Goal: Task Accomplishment & Management: Manage account settings

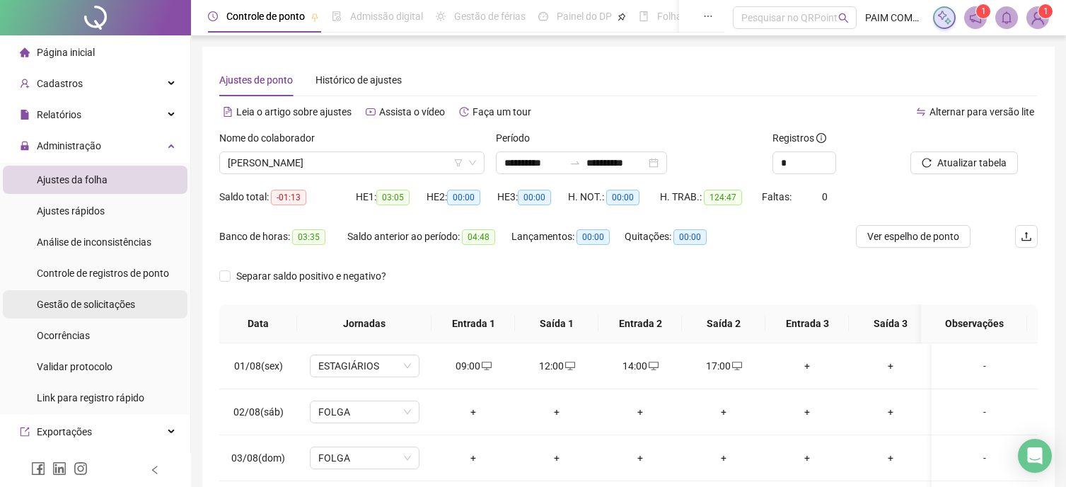
click at [102, 301] on span "Gestão de solicitações" at bounding box center [86, 304] width 98 height 11
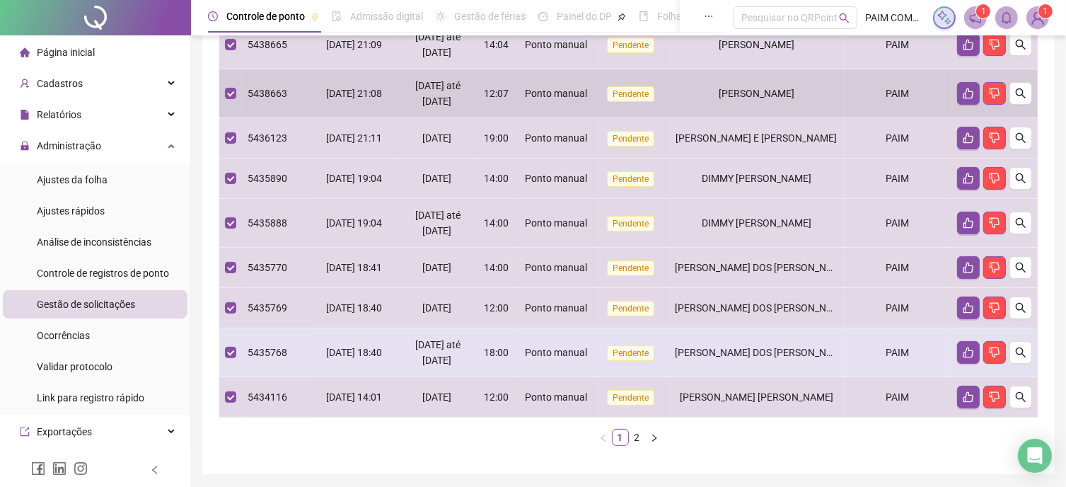
scroll to position [443, 0]
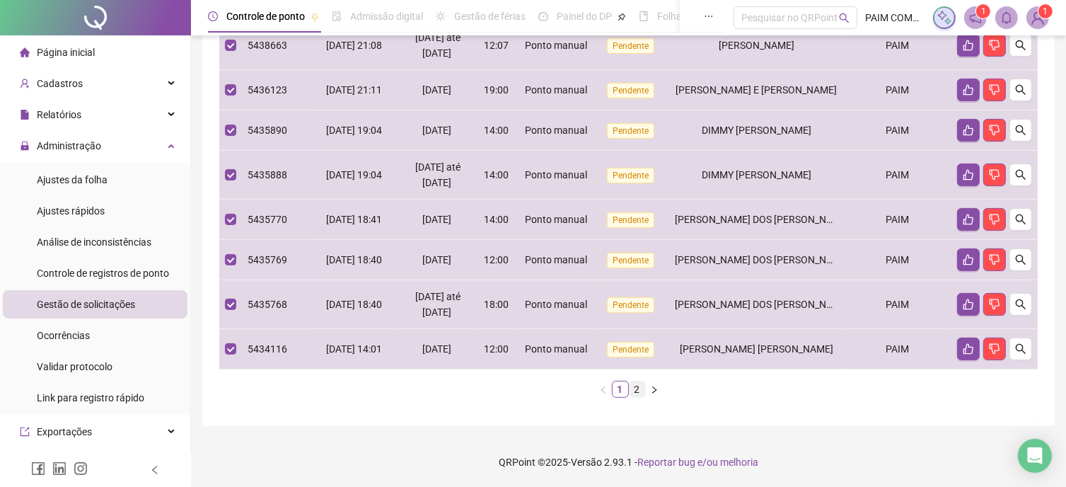
click at [638, 384] on link "2" at bounding box center [638, 389] width 16 height 16
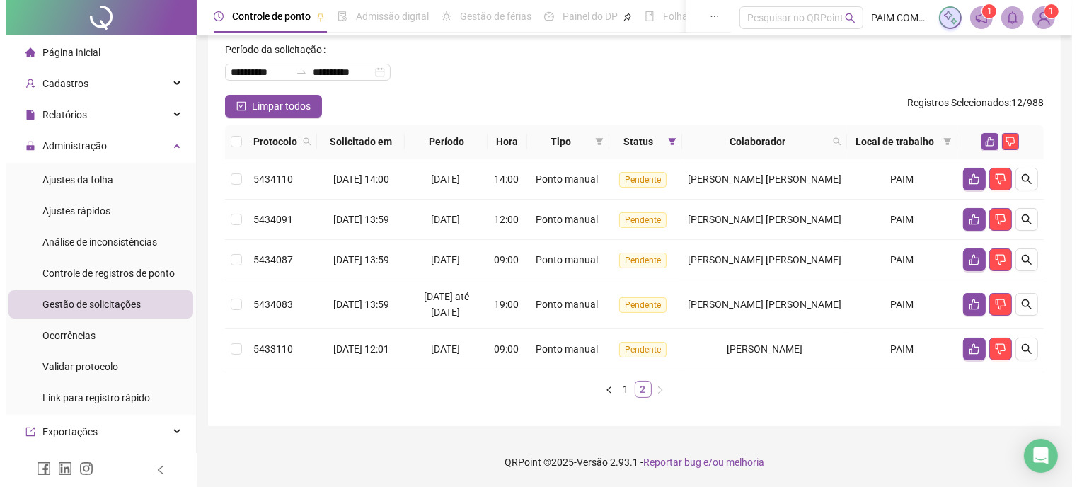
scroll to position [68, 0]
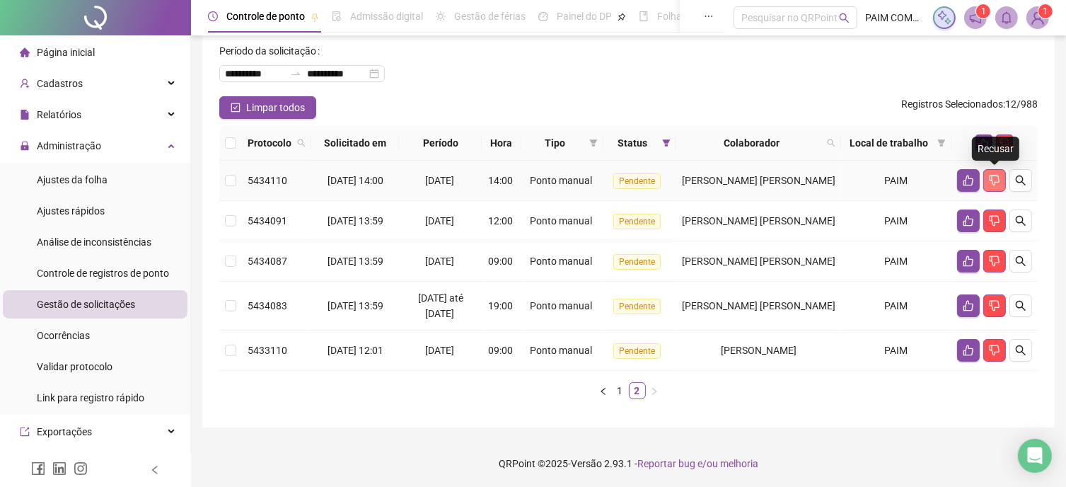
click at [991, 178] on icon "dislike" at bounding box center [995, 180] width 10 height 11
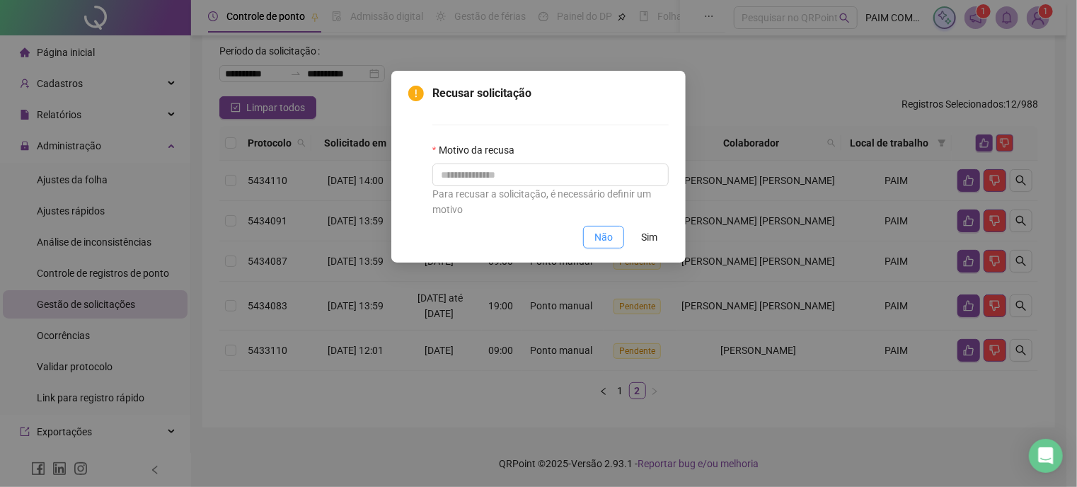
click at [607, 239] on span "Não" at bounding box center [603, 237] width 18 height 16
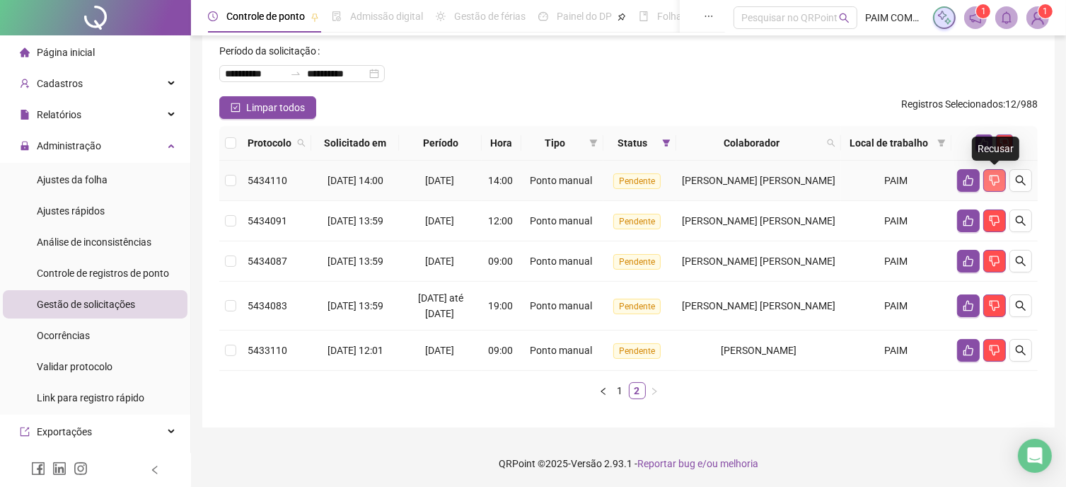
click at [995, 180] on icon "dislike" at bounding box center [994, 180] width 11 height 11
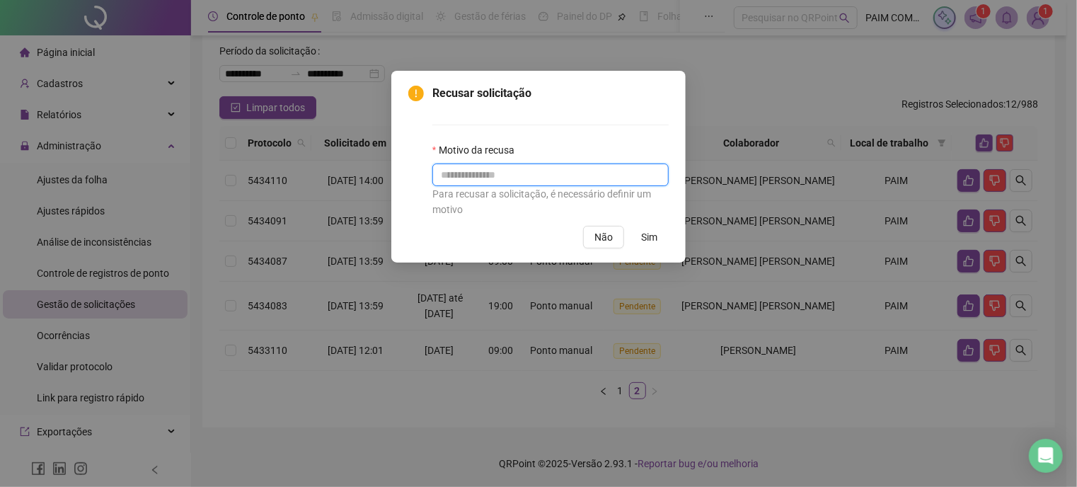
click at [468, 180] on input "text" at bounding box center [550, 174] width 236 height 23
type input "**********"
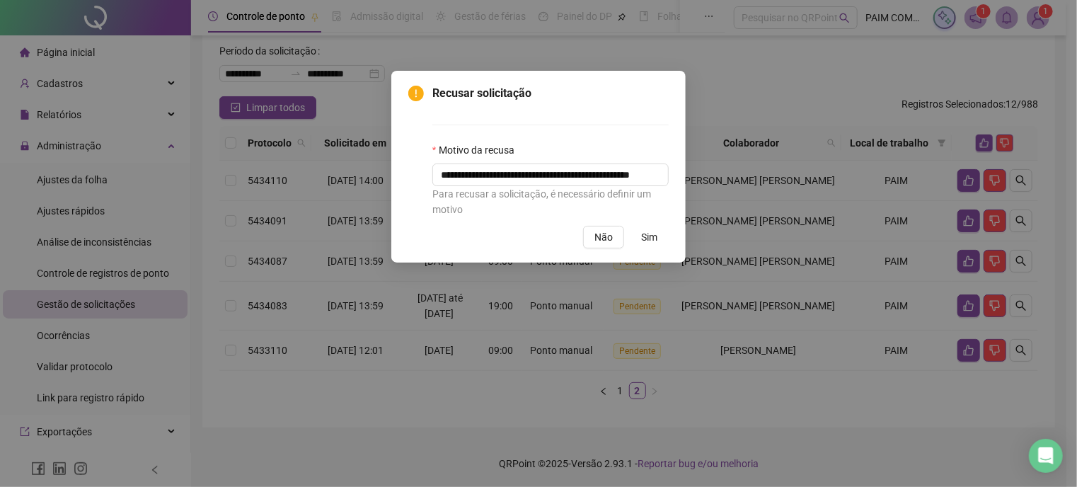
scroll to position [0, 0]
click at [654, 234] on span "Sim" at bounding box center [649, 237] width 16 height 16
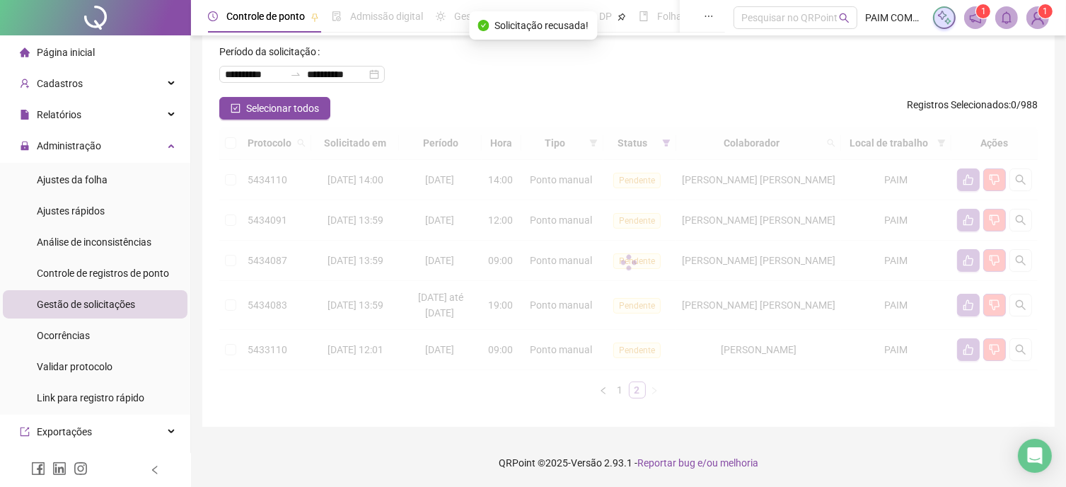
scroll to position [27, 0]
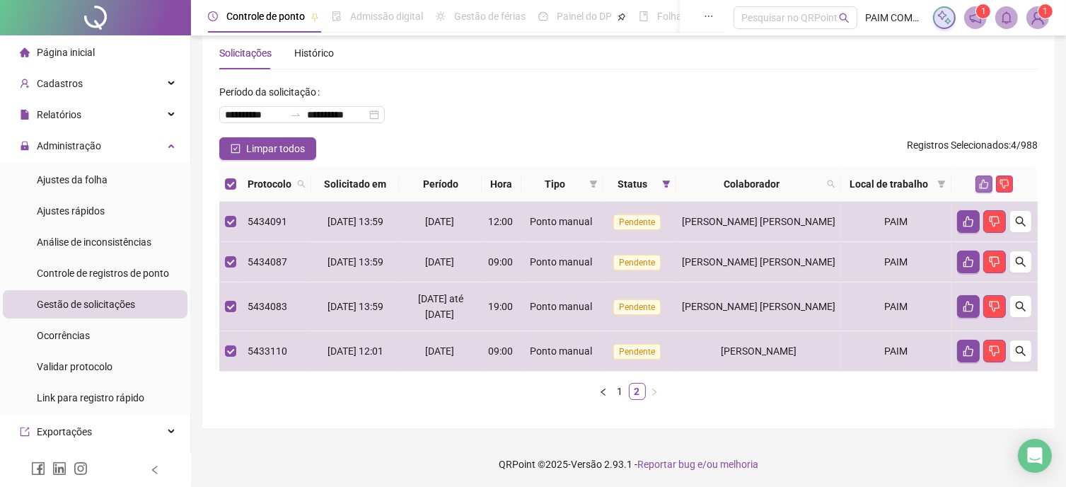
click at [983, 181] on icon "like" at bounding box center [984, 184] width 9 height 9
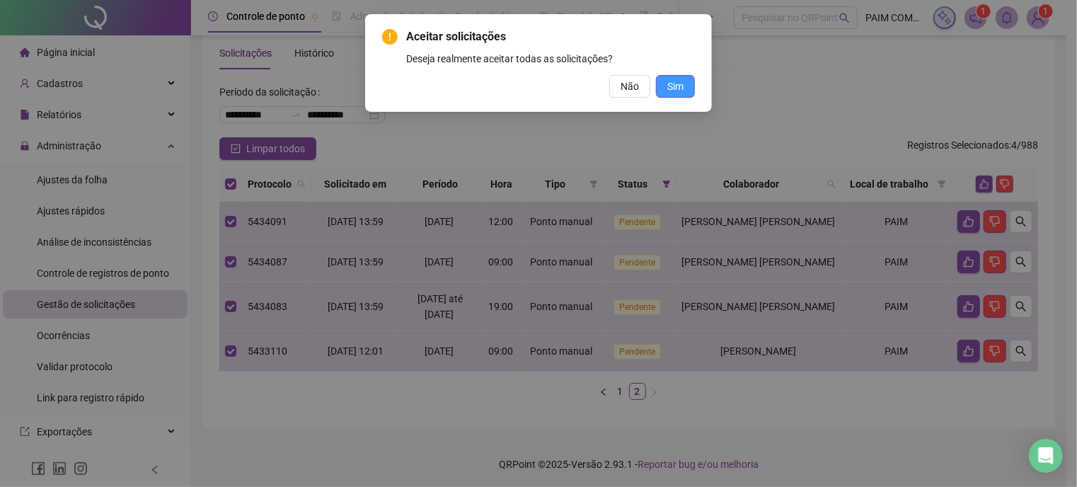
click at [680, 91] on span "Sim" at bounding box center [675, 87] width 16 height 16
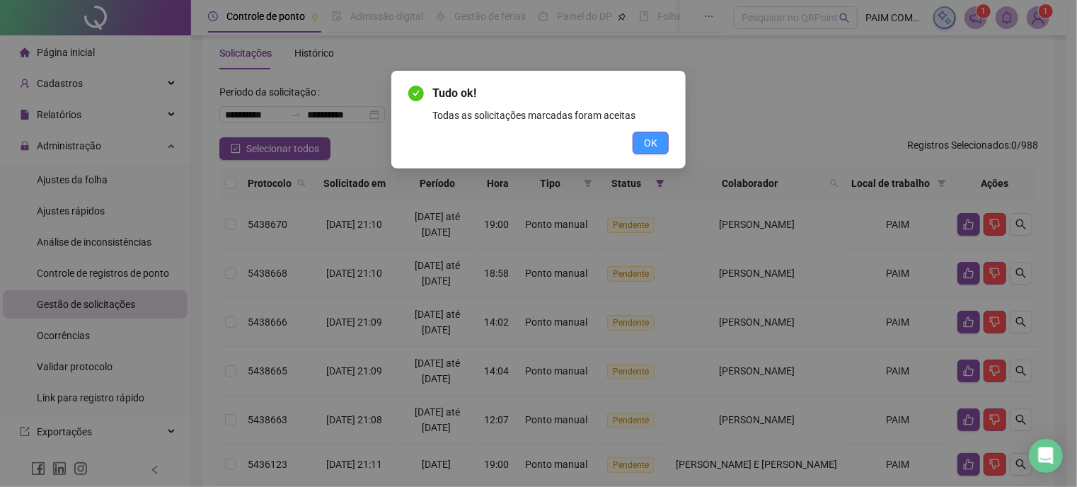
click at [655, 142] on span "OK" at bounding box center [650, 143] width 13 height 16
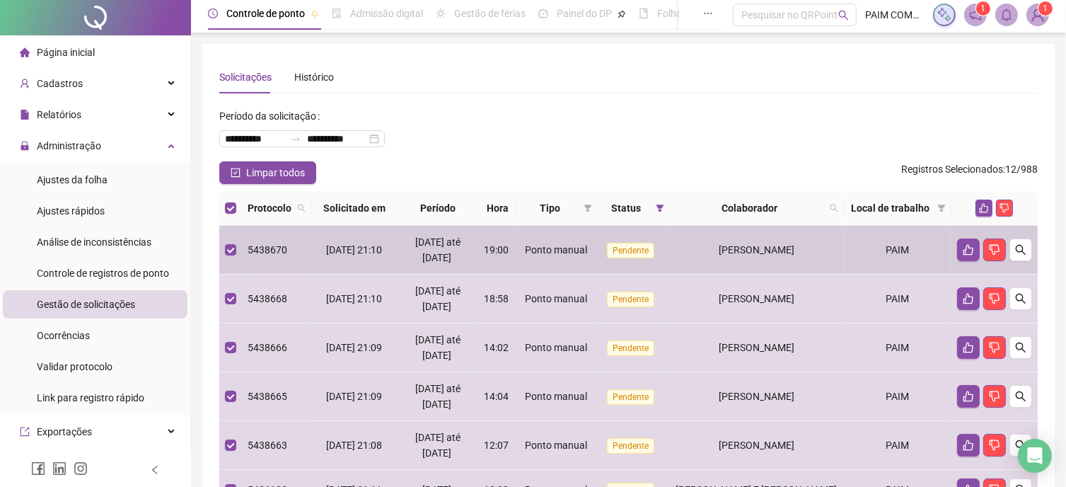
scroll to position [0, 0]
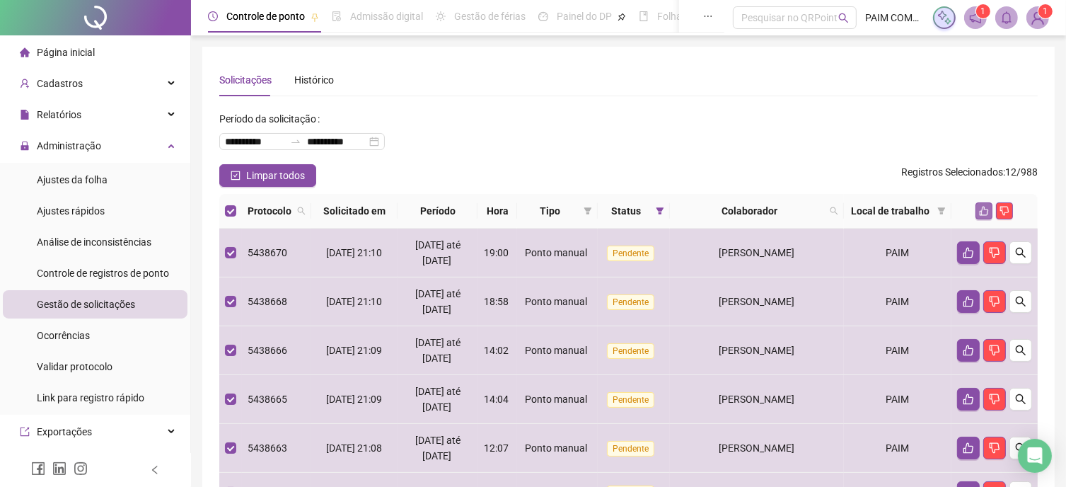
click at [982, 210] on icon "like" at bounding box center [984, 211] width 10 height 10
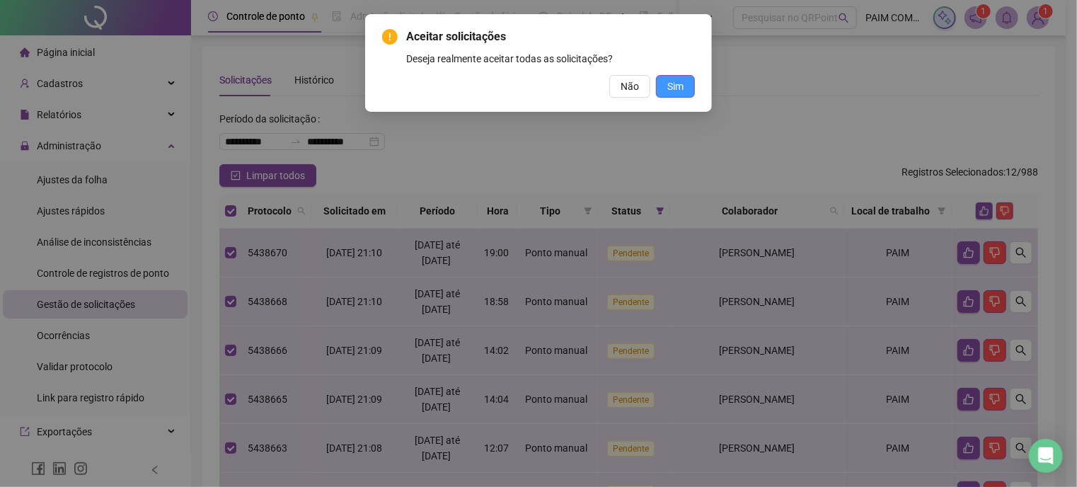
click at [674, 83] on span "Sim" at bounding box center [675, 87] width 16 height 16
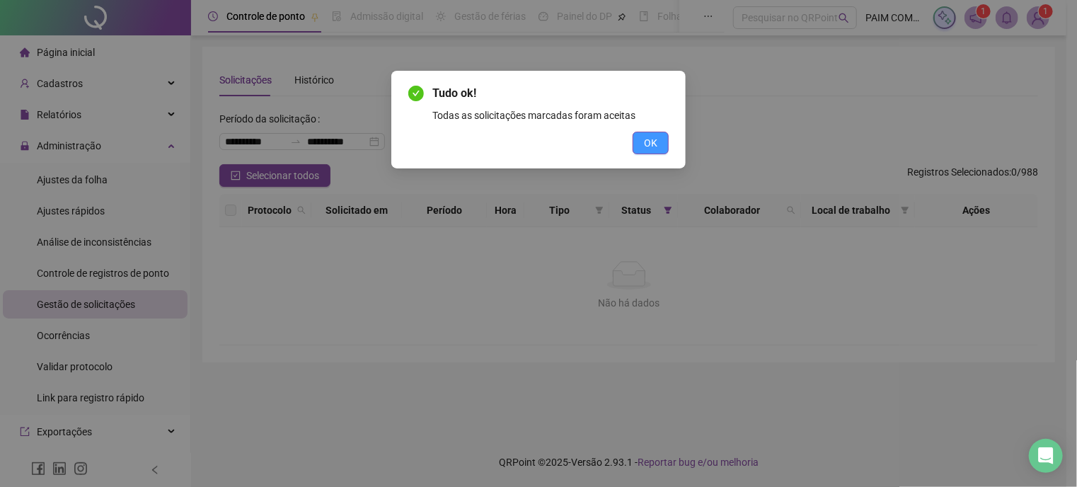
click at [644, 146] on span "OK" at bounding box center [650, 143] width 13 height 16
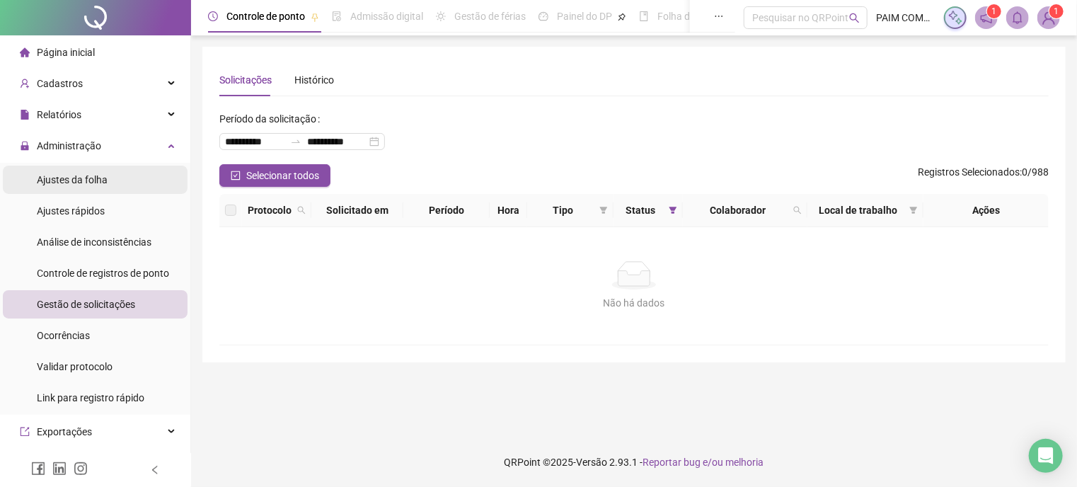
click at [82, 186] on div "Ajustes da folha" at bounding box center [72, 180] width 71 height 28
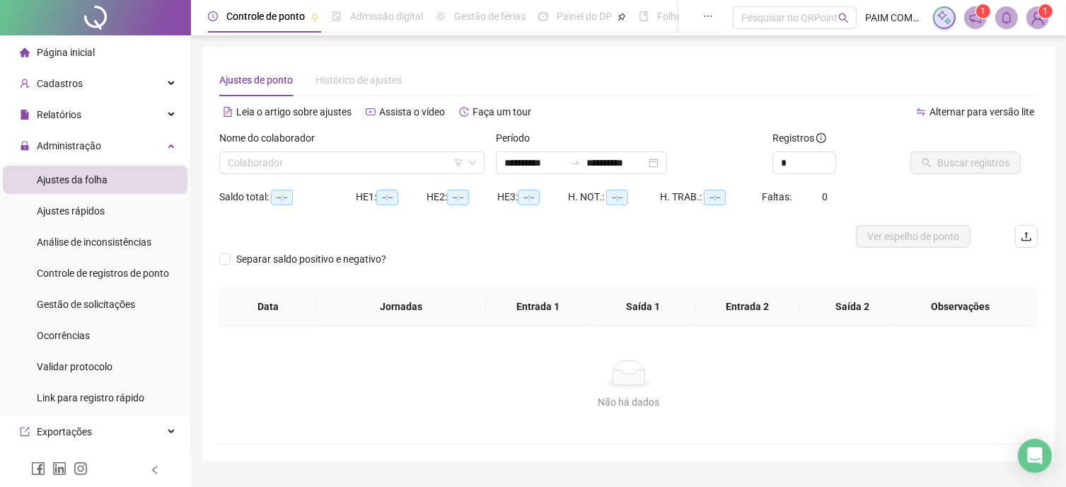
type input "**********"
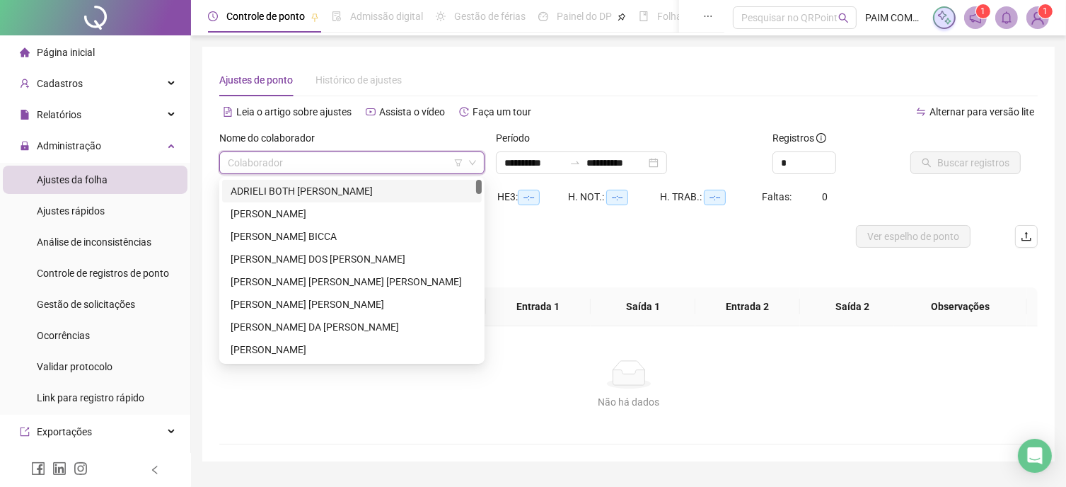
click at [311, 166] on input "search" at bounding box center [346, 162] width 236 height 21
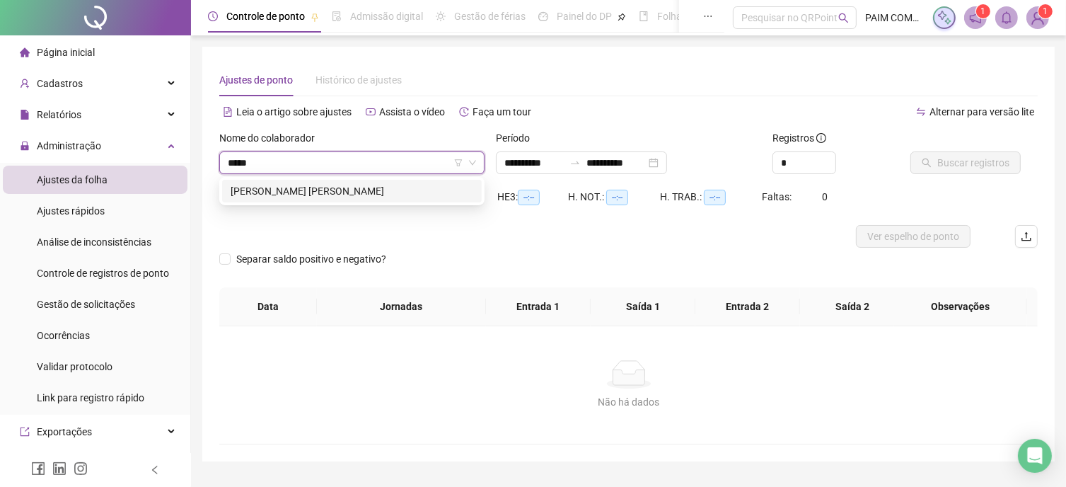
type input "******"
click at [376, 196] on div "[PERSON_NAME] [PERSON_NAME]" at bounding box center [352, 191] width 243 height 16
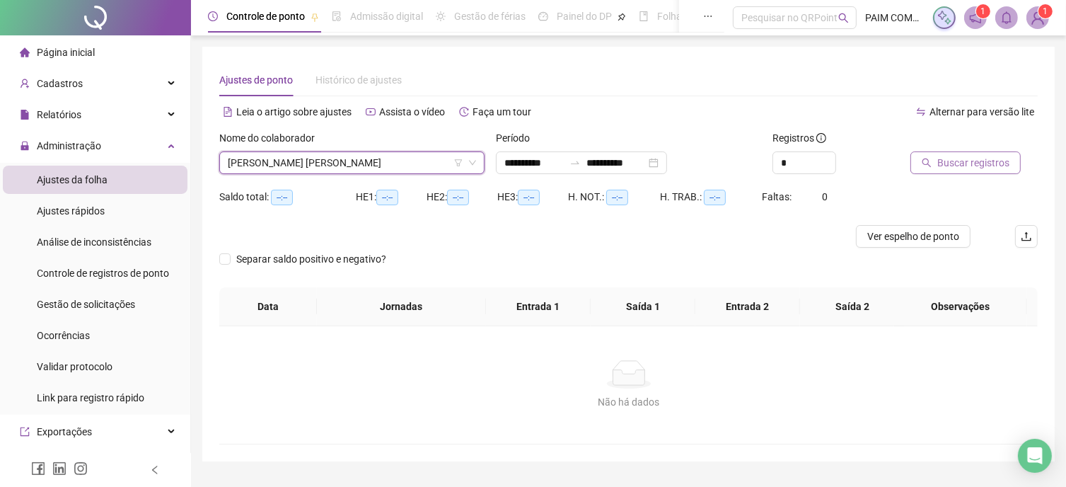
click at [969, 158] on span "Buscar registros" at bounding box center [974, 163] width 72 height 16
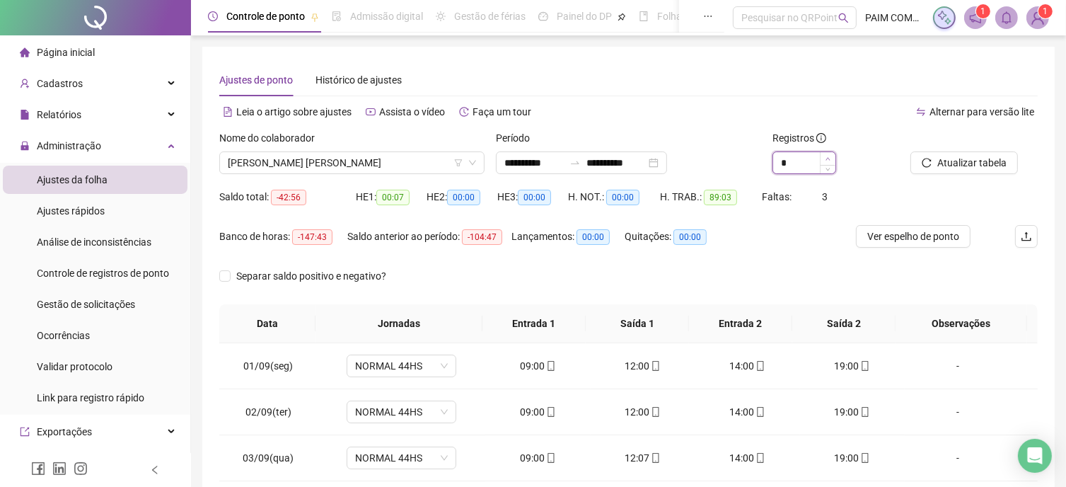
click at [821, 159] on span "Increase Value" at bounding box center [828, 158] width 16 height 13
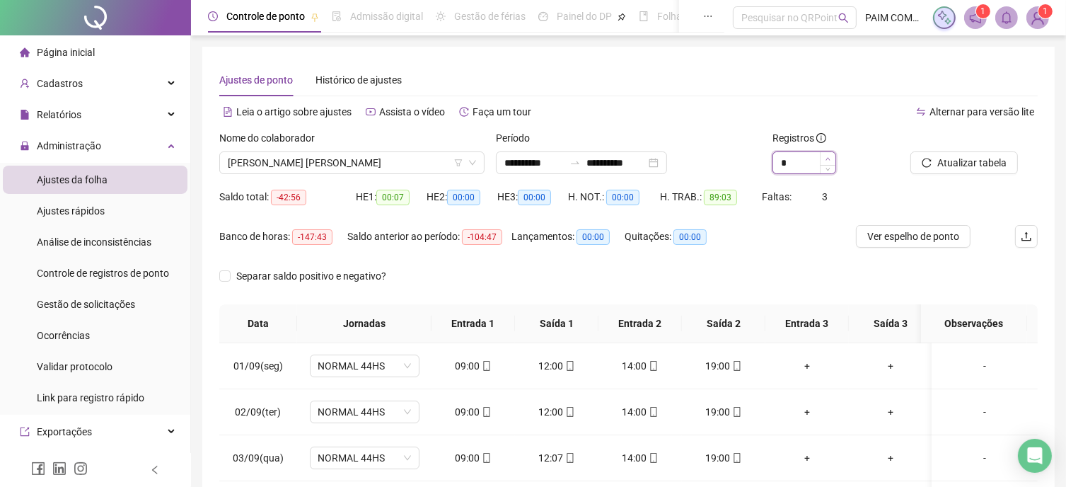
type input "*"
click at [962, 168] on span "Atualizar tabela" at bounding box center [972, 163] width 69 height 16
